Goal: Task Accomplishment & Management: Use online tool/utility

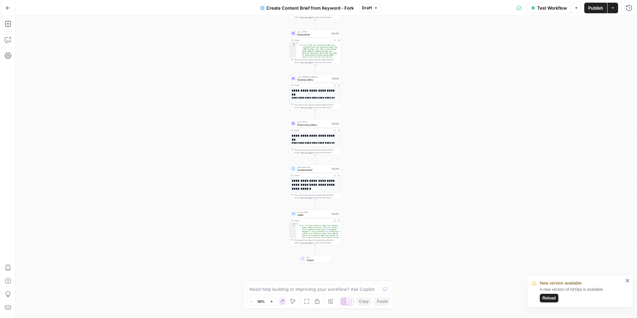
click at [550, 298] on span "Reload" at bounding box center [548, 298] width 13 height 6
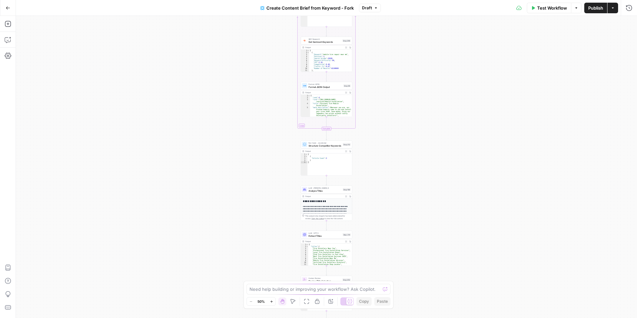
click at [10, 6] on icon "button" at bounding box center [8, 8] width 5 height 5
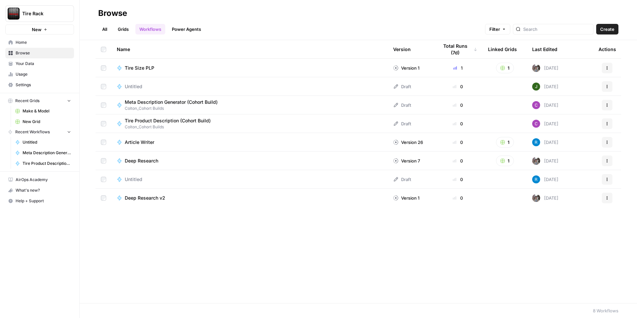
click at [105, 31] on link "All" at bounding box center [104, 29] width 13 height 11
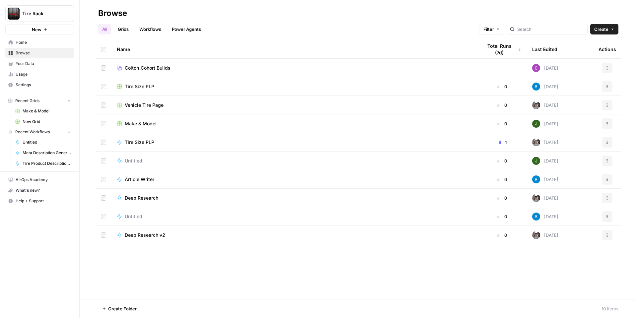
click at [170, 124] on div "Make & Model" at bounding box center [294, 123] width 355 height 7
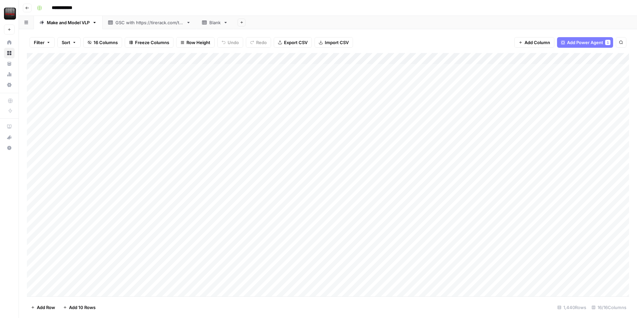
click at [29, 11] on button "Go back" at bounding box center [27, 8] width 9 height 9
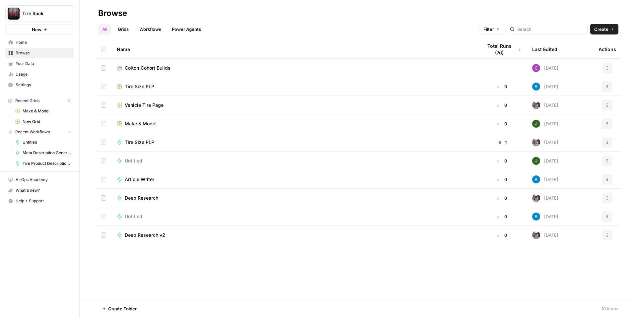
click at [152, 68] on span "Colton_Cohort Builds" at bounding box center [148, 68] width 46 height 7
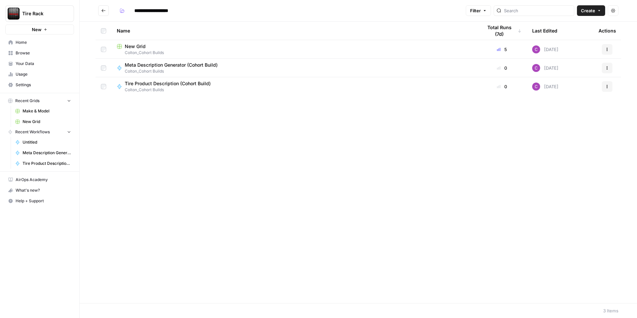
click at [144, 43] on span "New Grid" at bounding box center [135, 46] width 21 height 7
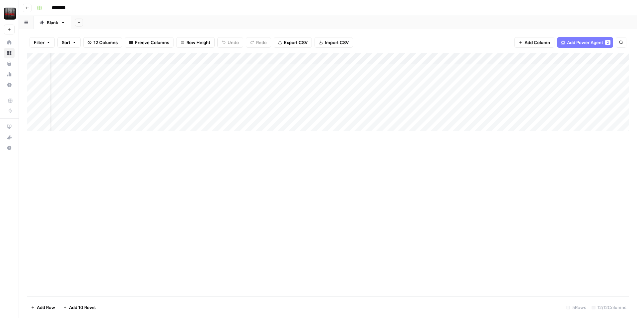
scroll to position [0, 16]
click at [494, 81] on div "Add Column" at bounding box center [328, 92] width 602 height 78
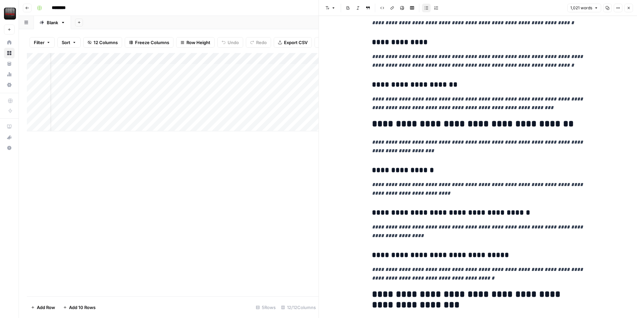
scroll to position [200, 0]
click at [290, 7] on div "********" at bounding box center [332, 8] width 596 height 11
click at [312, 181] on div "Add Column" at bounding box center [173, 175] width 292 height 244
click at [627, 6] on icon "button" at bounding box center [629, 8] width 4 height 4
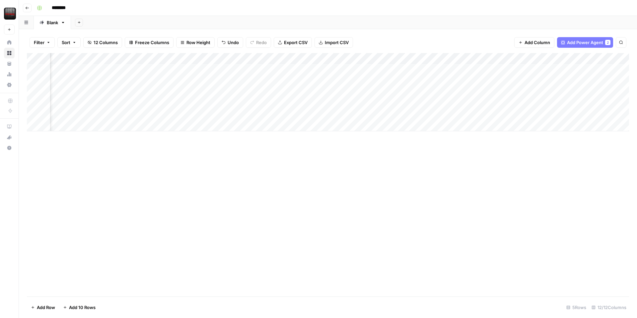
scroll to position [0, 340]
click at [202, 60] on div "Add Column" at bounding box center [328, 92] width 602 height 78
click at [574, 70] on div "Add Column" at bounding box center [328, 92] width 602 height 78
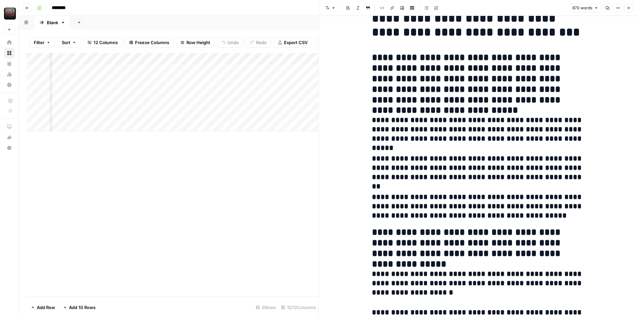
scroll to position [19, 0]
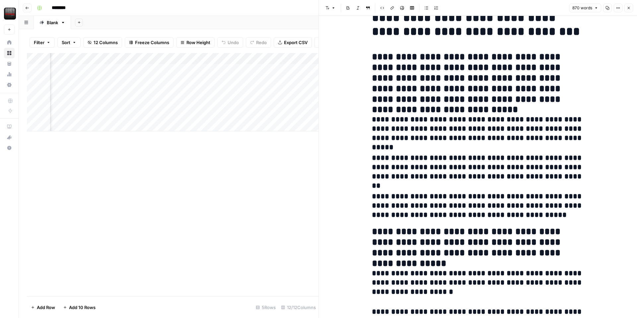
click at [288, 176] on div "Add Column" at bounding box center [173, 175] width 292 height 244
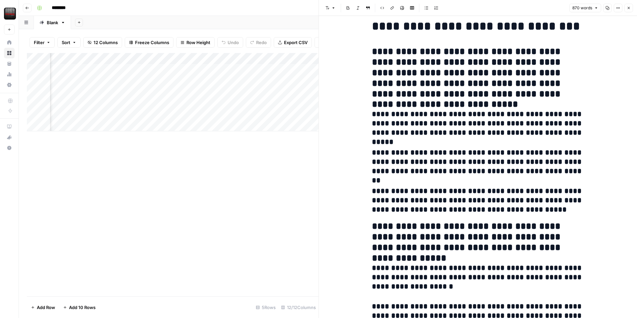
scroll to position [26, 0]
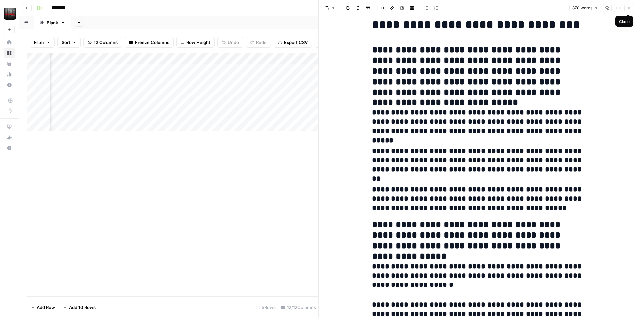
drag, startPoint x: 628, startPoint y: 8, endPoint x: 613, endPoint y: 24, distance: 22.5
click at [627, 10] on icon "button" at bounding box center [629, 8] width 4 height 4
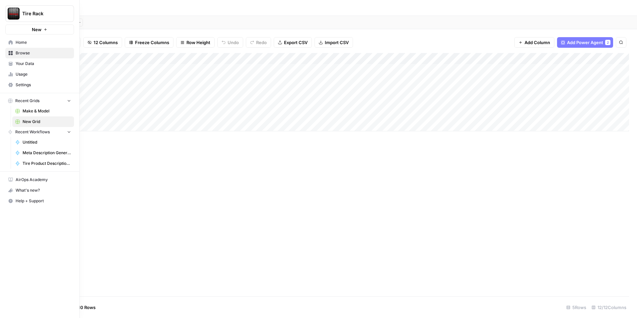
click at [20, 74] on span "Usage" at bounding box center [43, 74] width 55 height 6
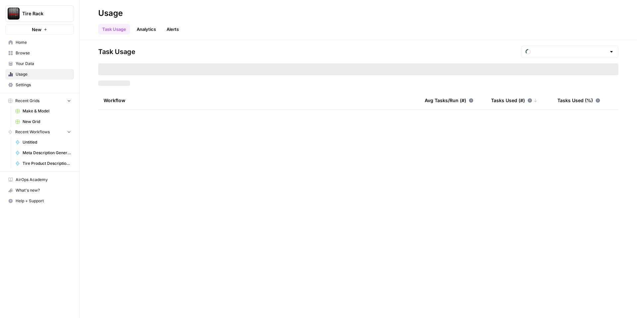
type input "August Tasks"
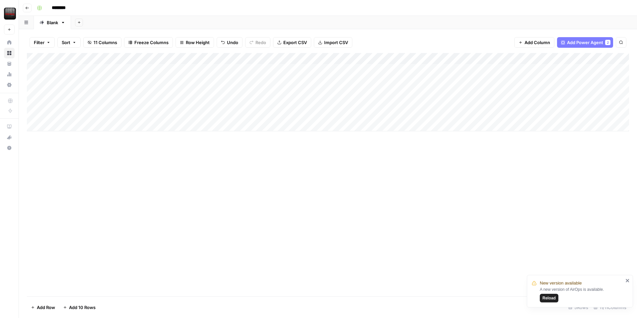
click at [548, 297] on span "Reload" at bounding box center [548, 298] width 13 height 6
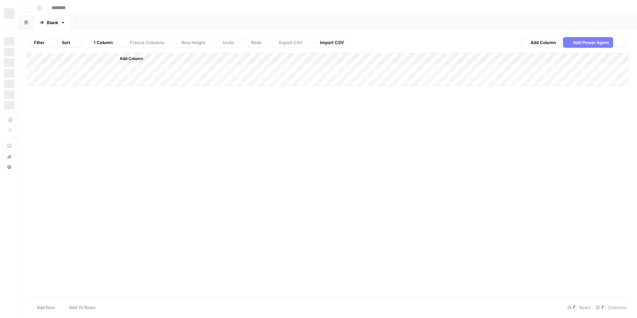
type input "********"
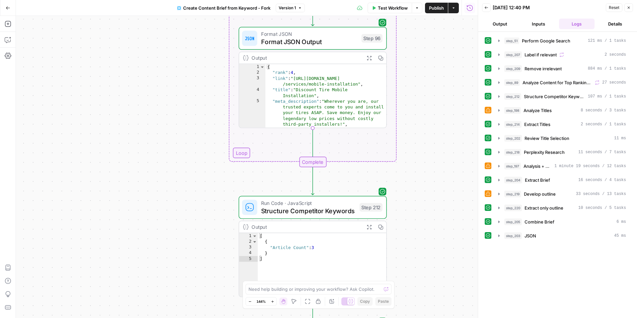
scroll to position [50, 0]
click at [438, 139] on div "Workflow Set Inputs Inputs Google Search Perform Google Search Step 51 Output E…" at bounding box center [247, 167] width 462 height 302
